Goal: Transaction & Acquisition: Purchase product/service

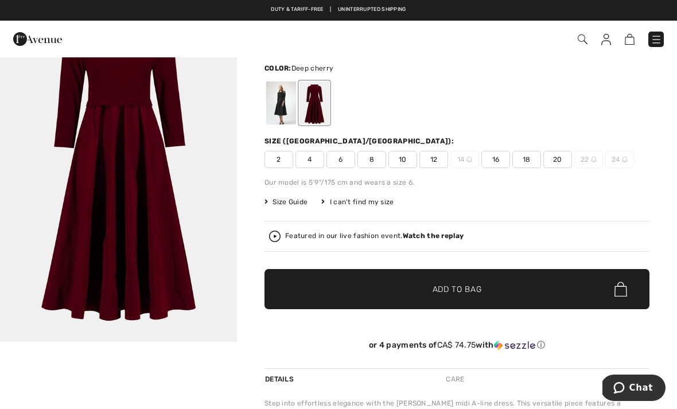
click at [439, 163] on span "12" at bounding box center [433, 159] width 29 height 17
click at [458, 286] on span "Add to Bag" at bounding box center [456, 289] width 49 height 12
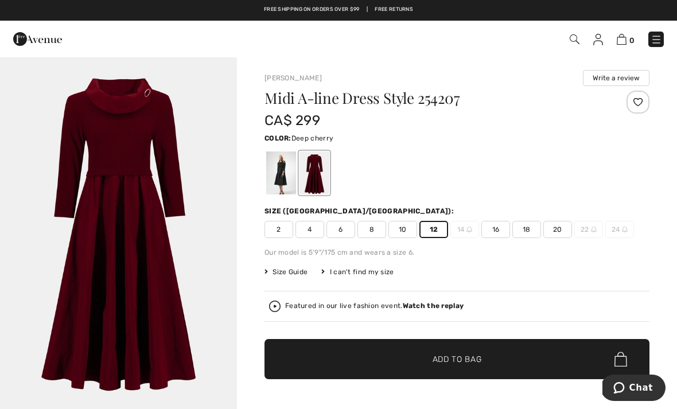
click at [408, 233] on span "10" at bounding box center [402, 229] width 29 height 17
click at [465, 358] on span "Add to Bag" at bounding box center [456, 359] width 49 height 12
click at [623, 44] on img at bounding box center [621, 39] width 10 height 11
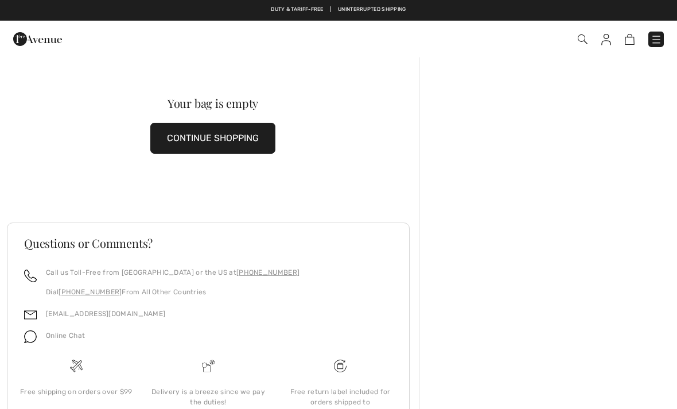
click at [255, 140] on button "CONTINUE SHOPPING" at bounding box center [212, 138] width 125 height 31
click at [661, 41] on img at bounding box center [655, 39] width 11 height 11
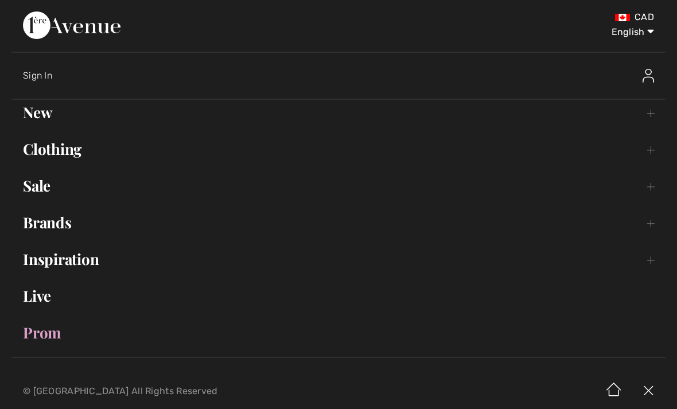
click at [80, 149] on link "Clothing Toggle submenu" at bounding box center [338, 148] width 654 height 25
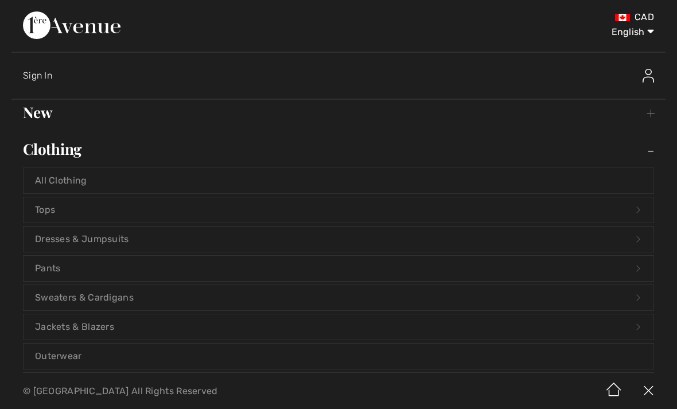
click at [105, 240] on link "Dresses & Jumpsuits Open submenu" at bounding box center [339, 238] width 630 height 25
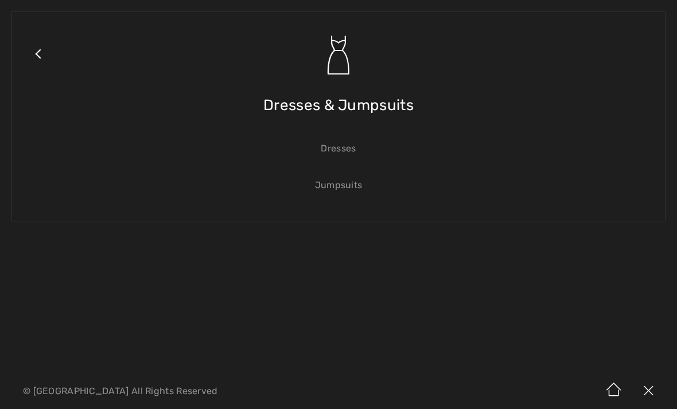
click at [355, 153] on link "Dresses" at bounding box center [339, 148] width 630 height 25
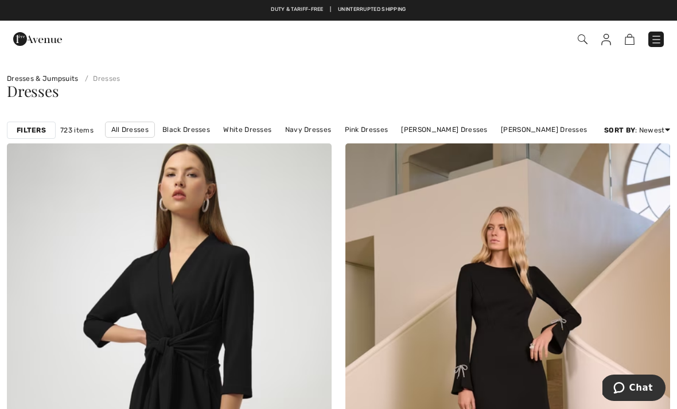
click at [450, 133] on link "[PERSON_NAME] Dresses" at bounding box center [443, 129] width 97 height 15
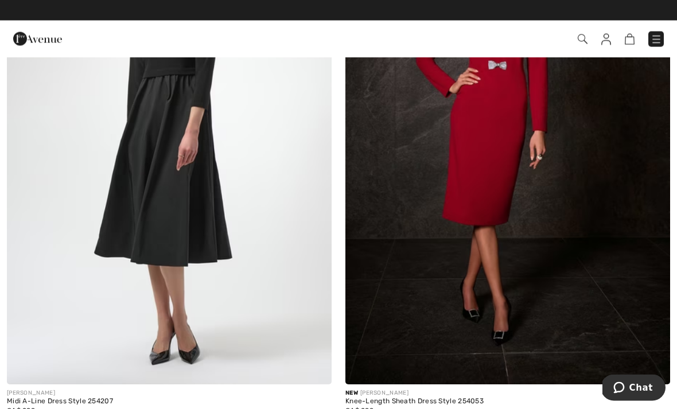
scroll to position [2953, 0]
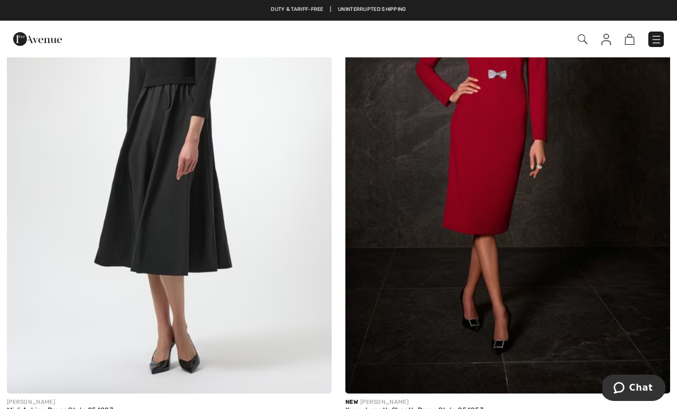
click at [198, 231] on img at bounding box center [169, 150] width 325 height 487
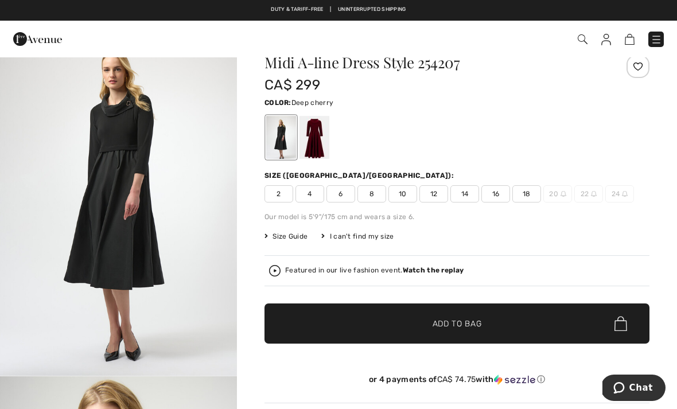
click at [437, 197] on span "12" at bounding box center [433, 193] width 29 height 17
click at [323, 143] on div at bounding box center [314, 137] width 30 height 43
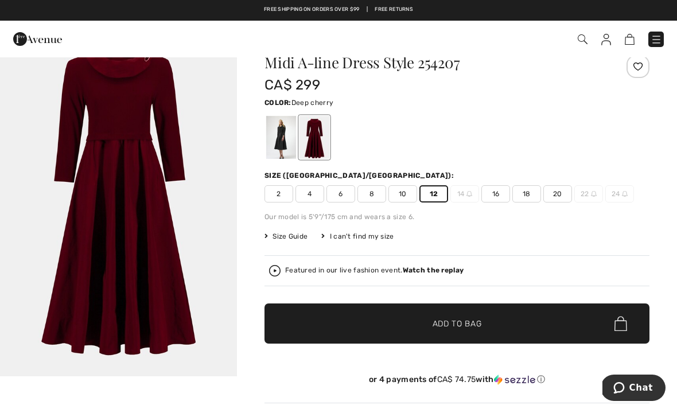
click at [455, 321] on span "Add to Bag" at bounding box center [456, 324] width 49 height 12
click at [625, 37] on img at bounding box center [621, 39] width 10 height 11
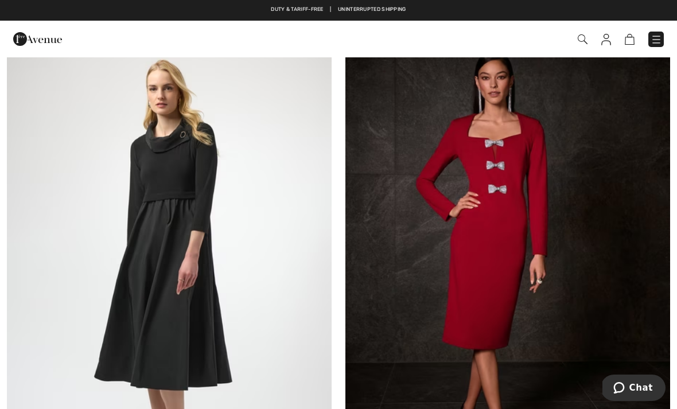
scroll to position [2840, 0]
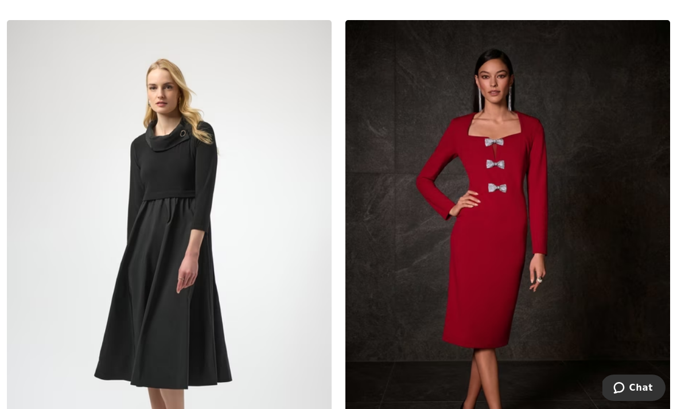
click at [498, 283] on img at bounding box center [507, 263] width 325 height 487
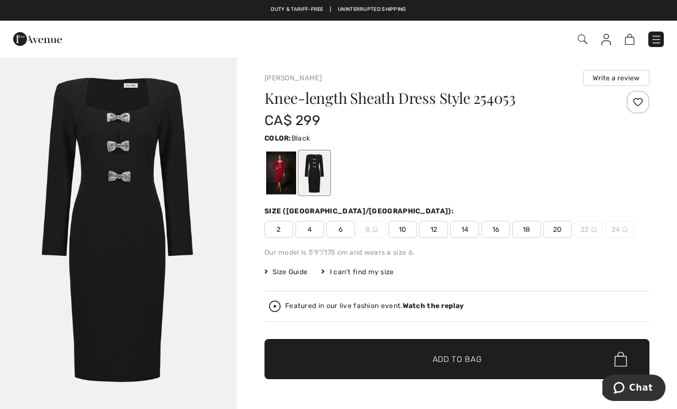
click at [284, 182] on div at bounding box center [281, 172] width 30 height 43
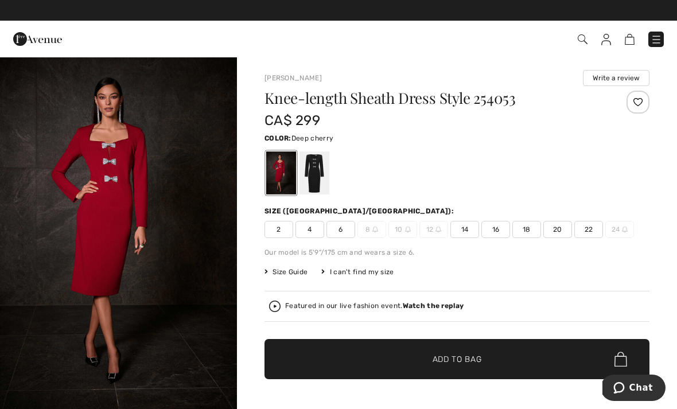
click at [321, 181] on div at bounding box center [314, 172] width 30 height 43
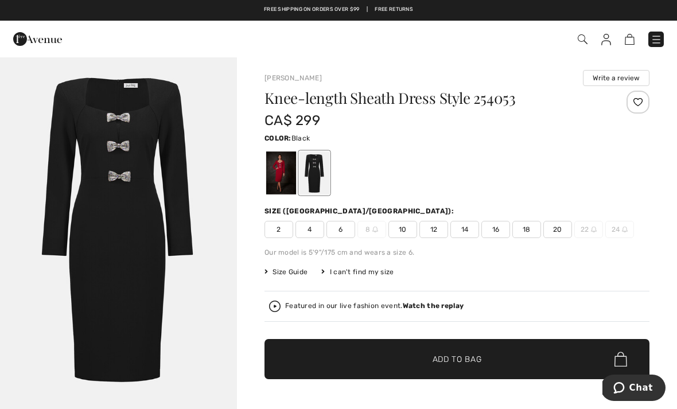
click at [439, 235] on span "12" at bounding box center [433, 229] width 29 height 17
click at [471, 363] on span "Add to Bag" at bounding box center [456, 359] width 49 height 12
click at [624, 44] on img at bounding box center [623, 39] width 10 height 11
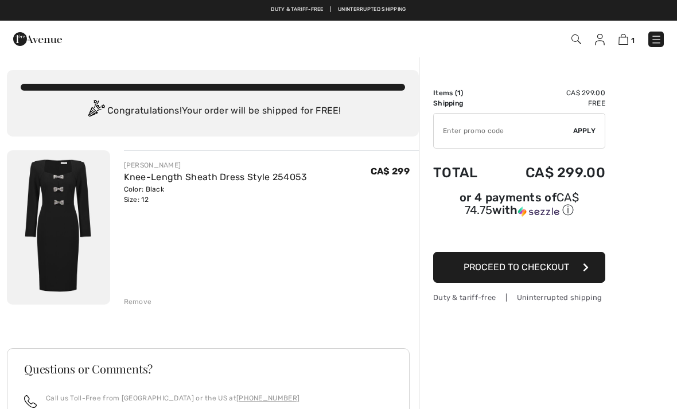
click at [144, 302] on div "Remove" at bounding box center [138, 301] width 28 height 10
